Goal: Check status

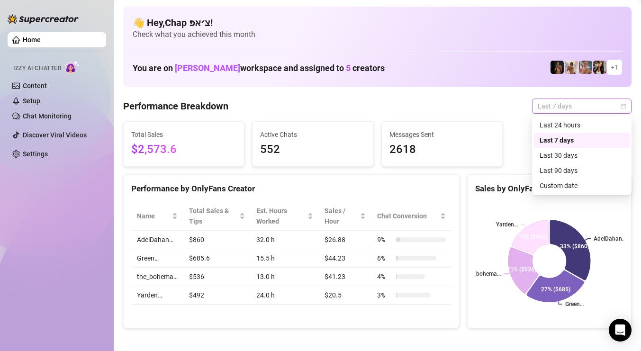
click at [611, 99] on span "Last 7 days" at bounding box center [582, 106] width 88 height 14
click at [567, 184] on div "Custom date" at bounding box center [582, 186] width 84 height 10
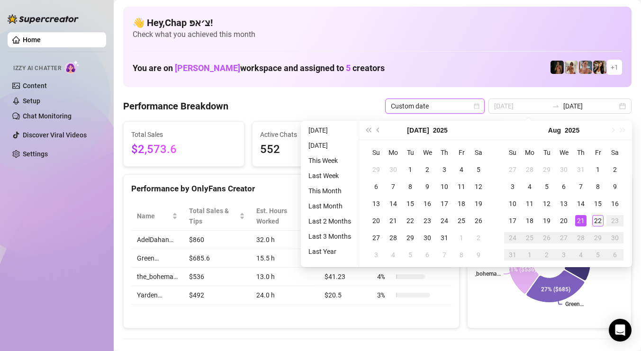
type input "[DATE]"
click at [593, 223] on div "22" at bounding box center [598, 220] width 11 height 11
click at [593, 222] on div "22" at bounding box center [598, 220] width 11 height 11
type input "[DATE]"
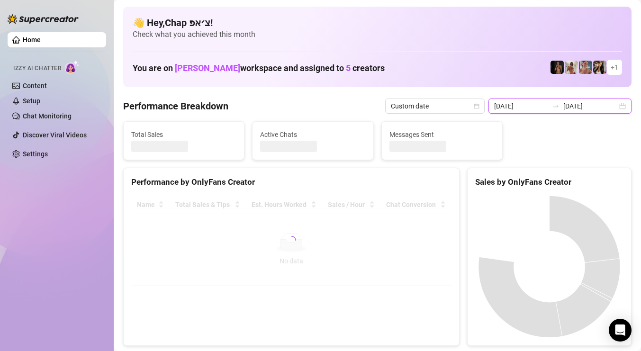
click at [587, 105] on input "[DATE]" at bounding box center [591, 106] width 54 height 10
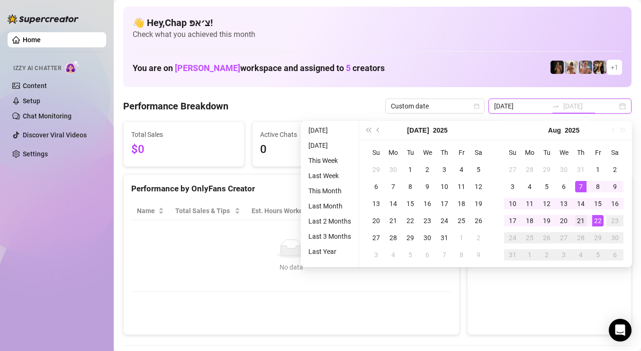
type input "[DATE]"
click at [583, 217] on div "21" at bounding box center [580, 220] width 11 height 11
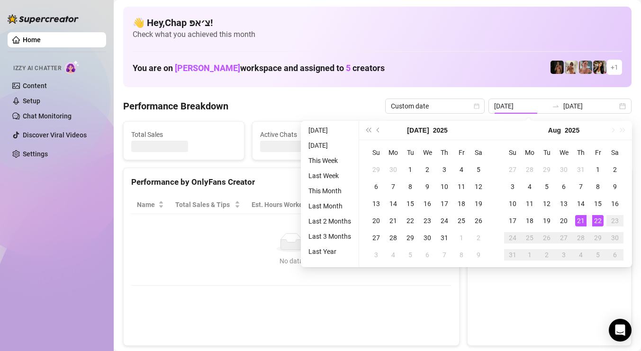
type input "[DATE]"
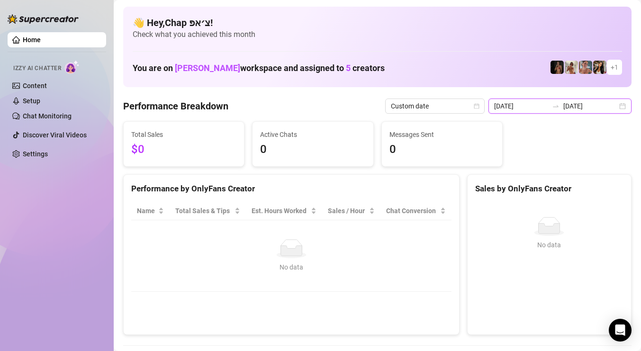
click at [591, 111] on input "[DATE]" at bounding box center [591, 106] width 54 height 10
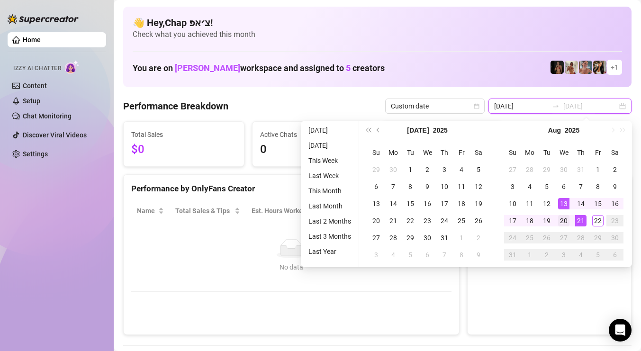
type input "[DATE]"
click at [560, 215] on div "20" at bounding box center [563, 220] width 11 height 11
type input "[DATE]"
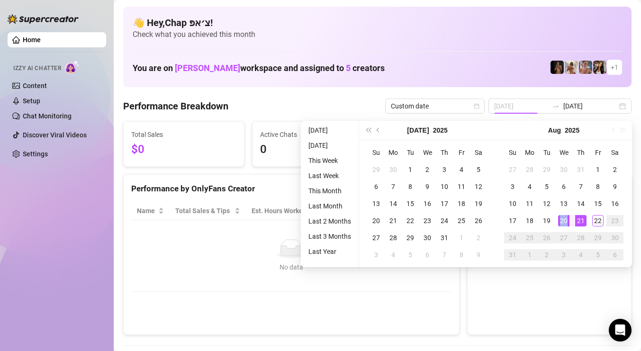
type input "[DATE]"
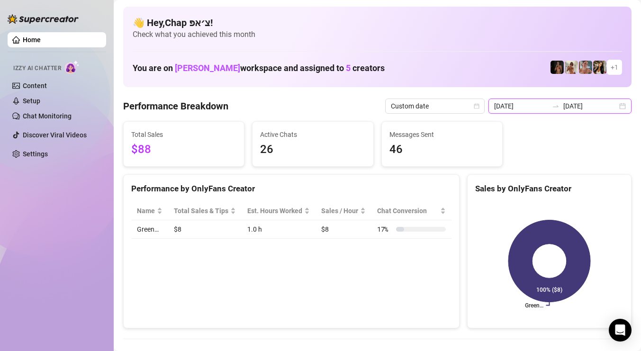
click at [611, 105] on input "[DATE]" at bounding box center [591, 106] width 54 height 10
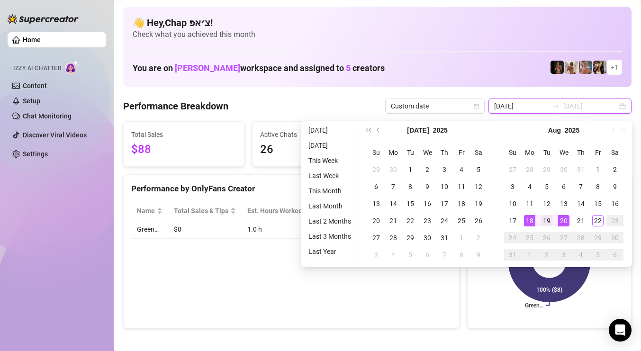
type input "[DATE]"
click at [541, 221] on div "19" at bounding box center [546, 220] width 11 height 11
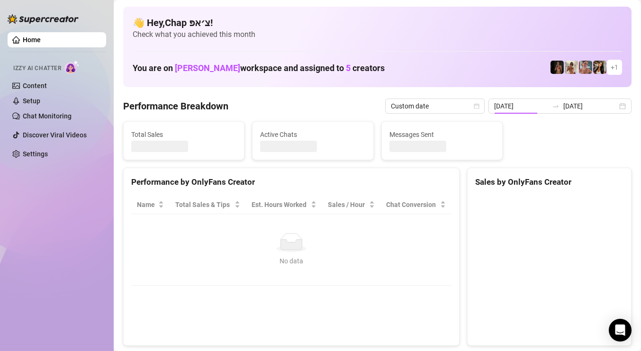
type input "[DATE]"
